Goal: Information Seeking & Learning: Learn about a topic

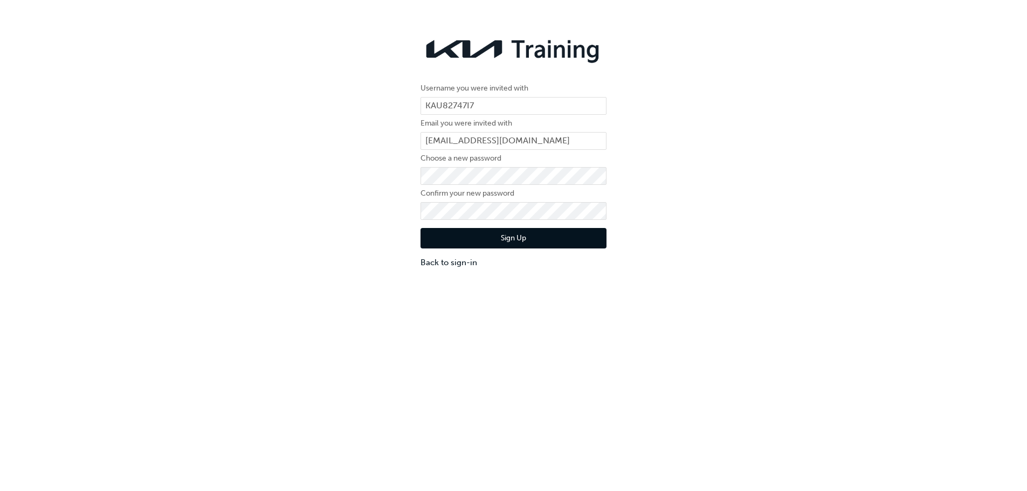
click at [534, 234] on button "Sign Up" at bounding box center [514, 238] width 186 height 20
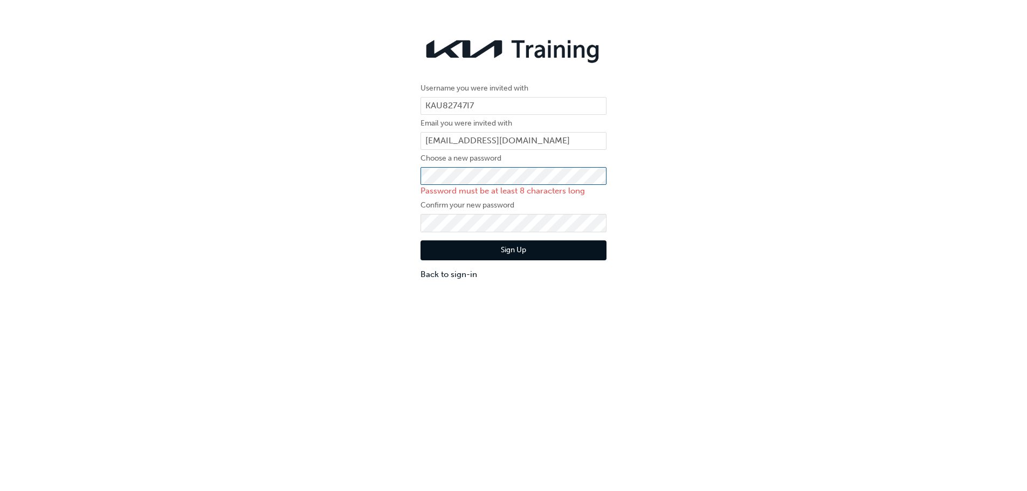
click at [410, 166] on div "Username you were invited with KAU82747I7 Email you were invited with [PERSON_N…" at bounding box center [513, 156] width 1027 height 265
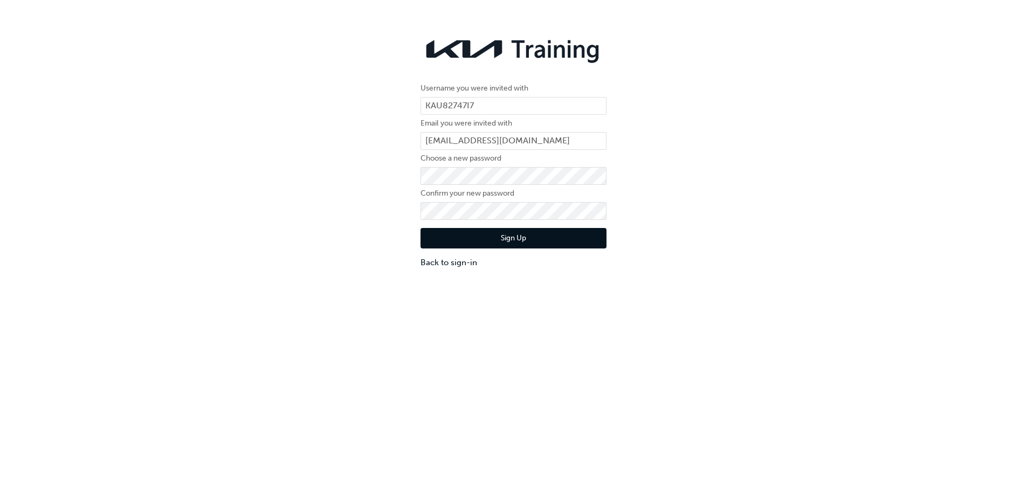
click at [527, 243] on button "Sign Up" at bounding box center [514, 238] width 186 height 20
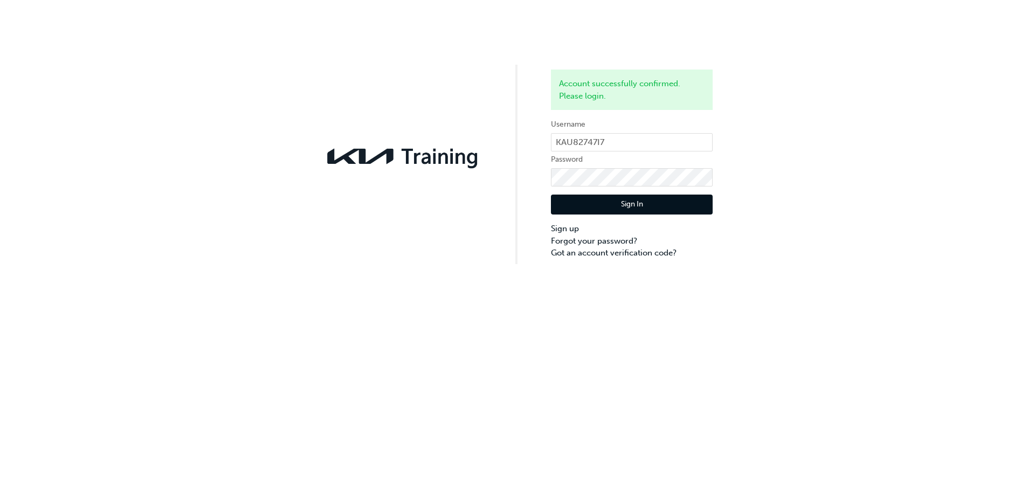
click at [663, 199] on button "Sign In" at bounding box center [632, 205] width 162 height 20
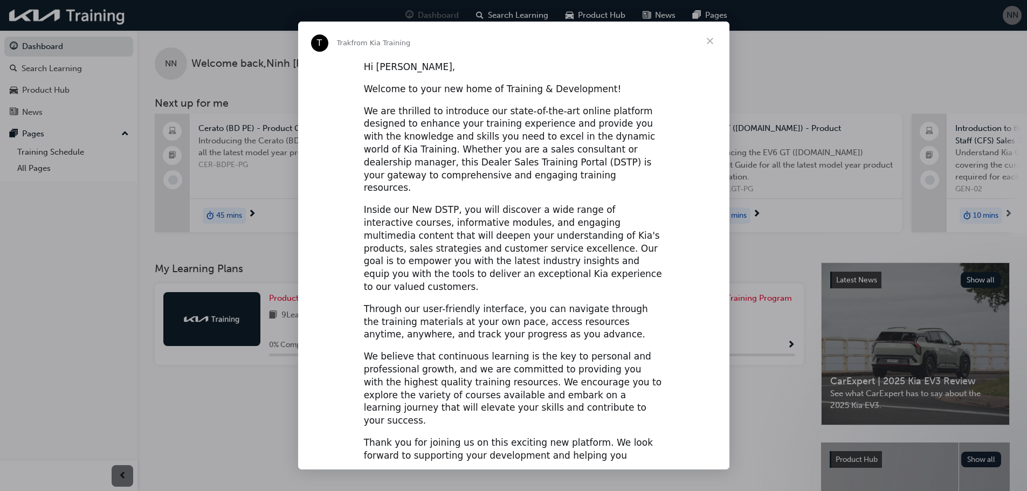
click at [711, 44] on span "Close" at bounding box center [710, 41] width 39 height 39
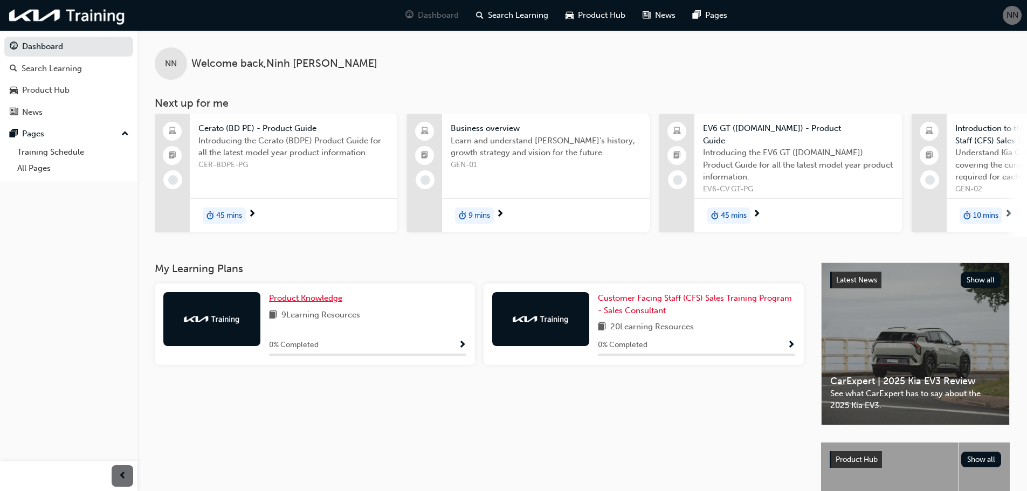
click at [315, 303] on span "Product Knowledge" at bounding box center [305, 298] width 73 height 10
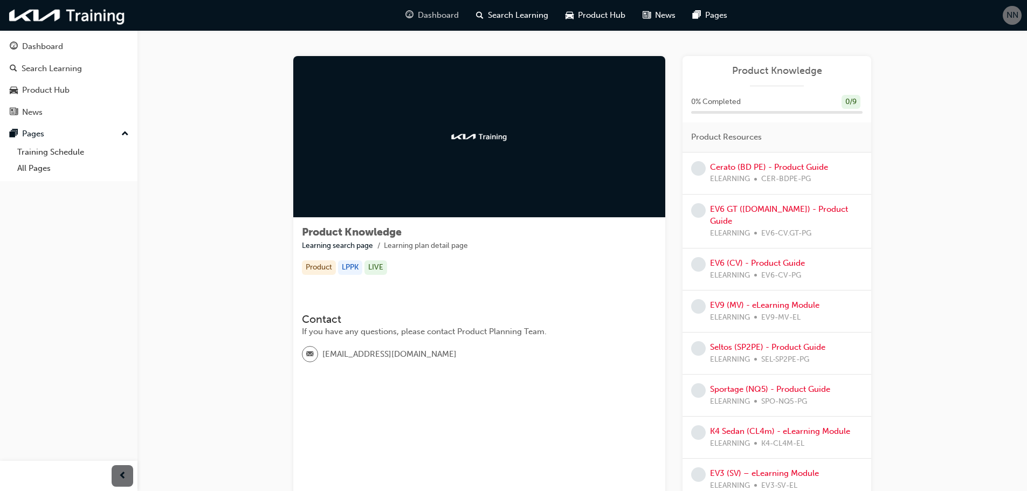
click at [418, 17] on span "Dashboard" at bounding box center [438, 15] width 41 height 12
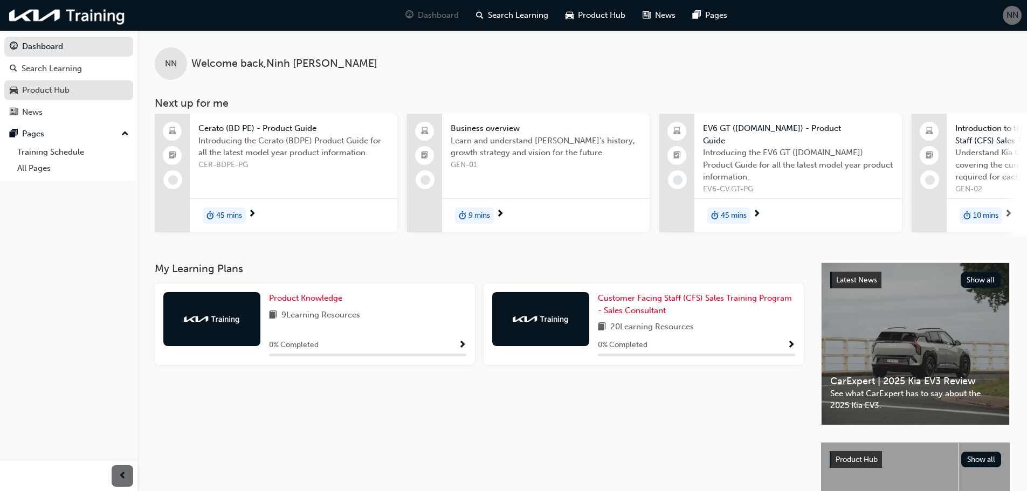
click at [60, 91] on div "Product Hub" at bounding box center [45, 90] width 47 height 12
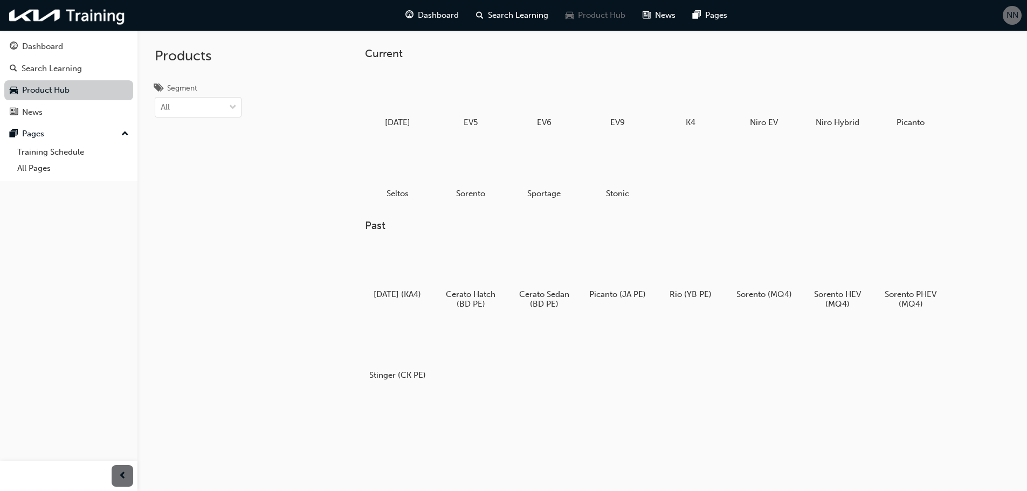
click at [70, 91] on link "Product Hub" at bounding box center [68, 90] width 129 height 20
click at [201, 111] on div "All" at bounding box center [190, 107] width 70 height 19
click at [162, 111] on input "Segment All" at bounding box center [161, 106] width 1 height 9
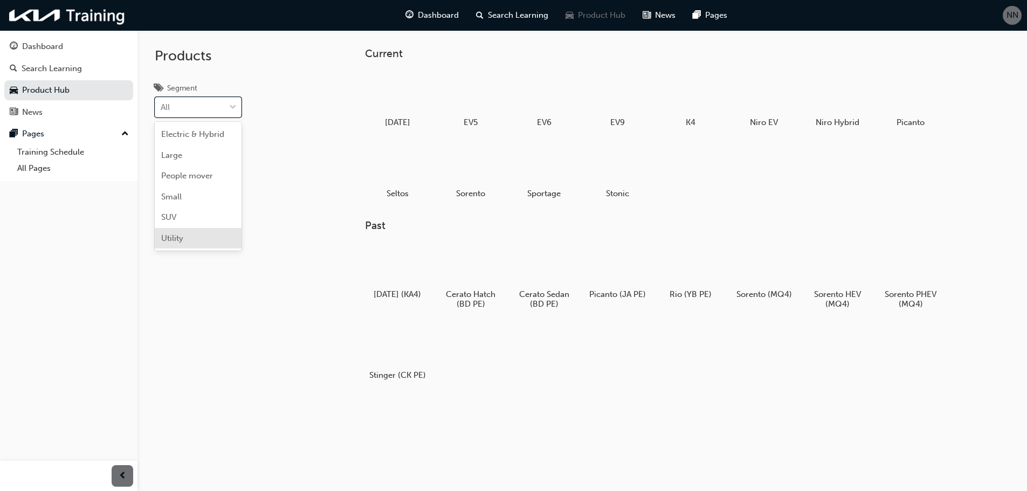
click at [194, 237] on div "Utility" at bounding box center [198, 238] width 87 height 21
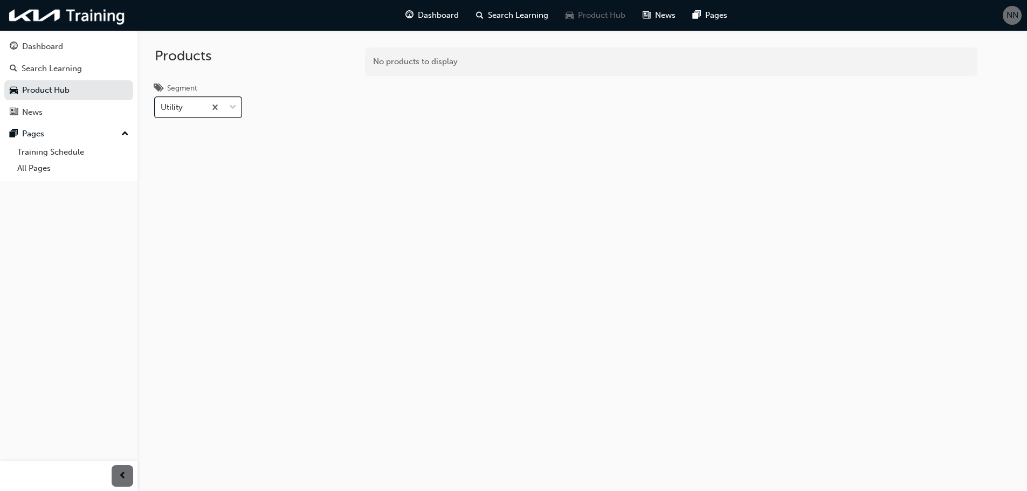
click at [191, 98] on div "Utility" at bounding box center [180, 107] width 50 height 19
click at [162, 102] on input "Segment option Utility, selected. 0 results available. Select is focused ,type …" at bounding box center [161, 106] width 1 height 9
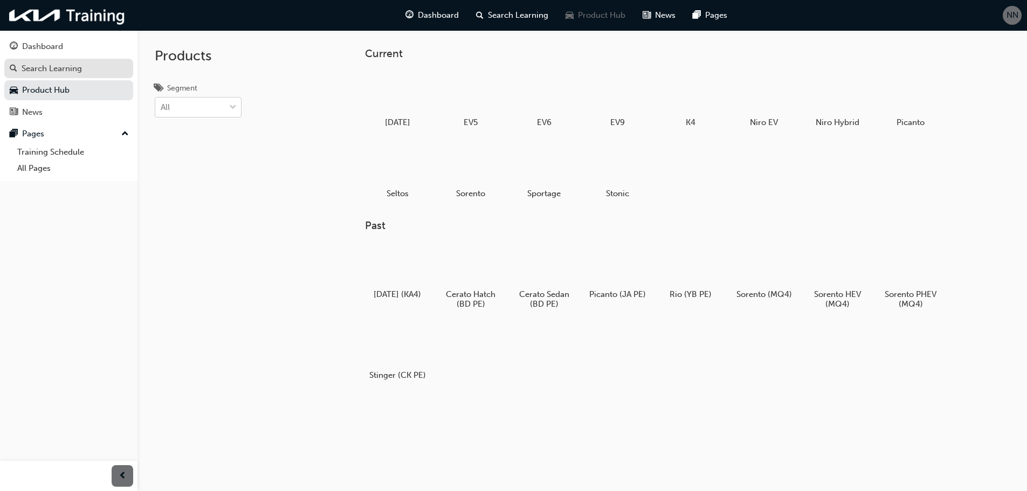
click at [73, 72] on div "Search Learning" at bounding box center [52, 69] width 60 height 12
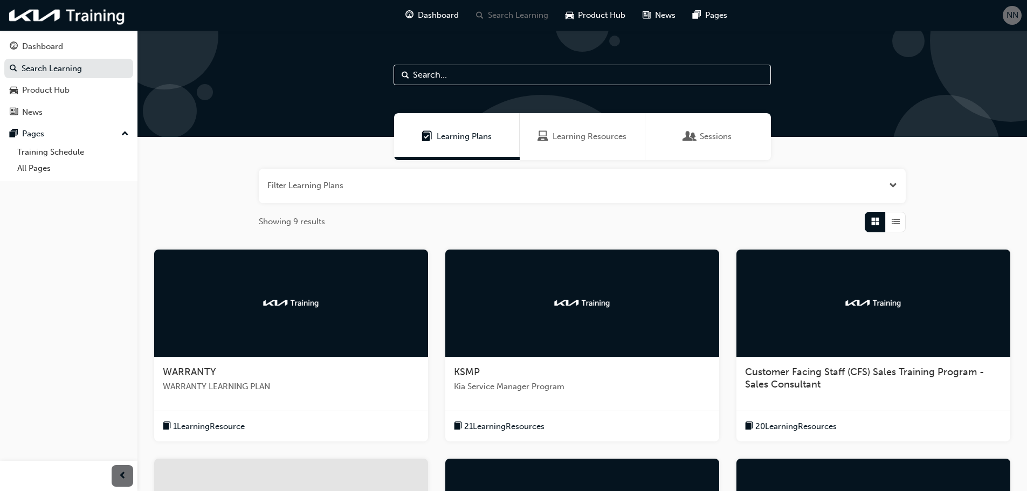
scroll to position [317, 0]
